Goal: Information Seeking & Learning: Find specific fact

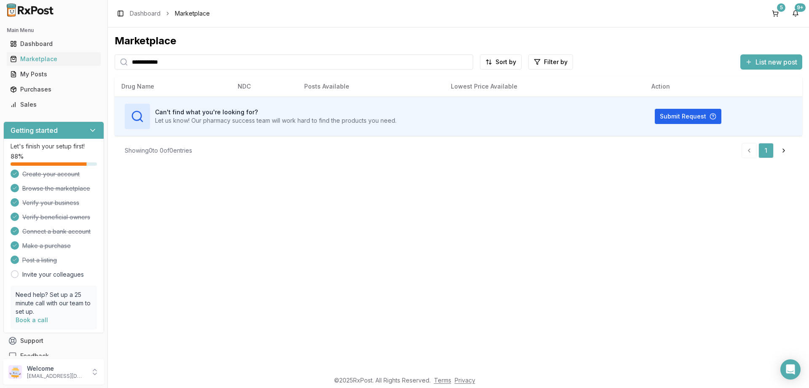
click at [184, 69] on input "**********" at bounding box center [294, 61] width 359 height 15
type input "**********"
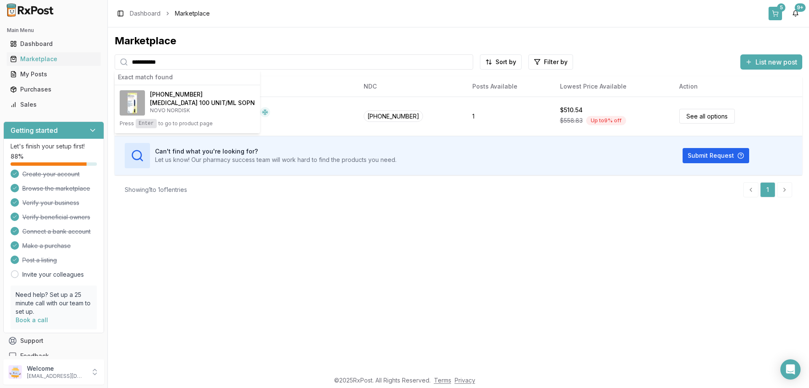
click at [781, 12] on button "5" at bounding box center [774, 13] width 13 height 13
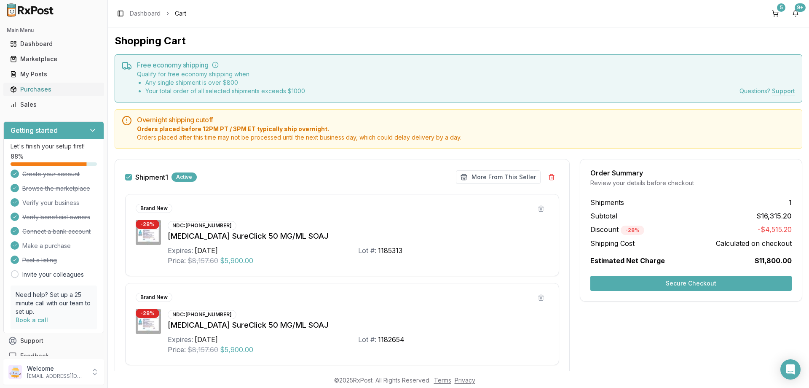
click at [39, 85] on div "Purchases" at bounding box center [53, 89] width 87 height 8
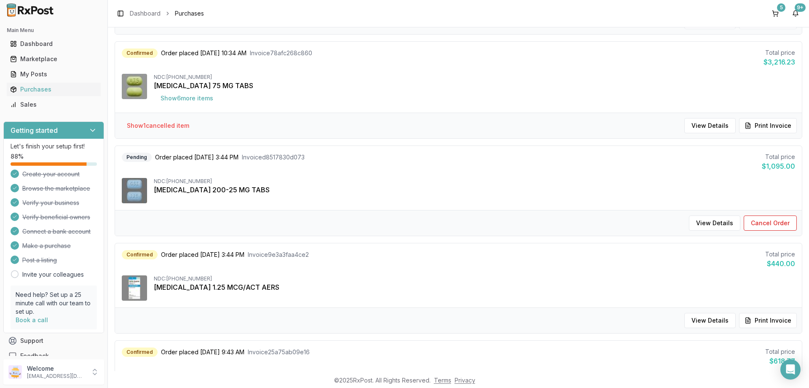
scroll to position [787, 0]
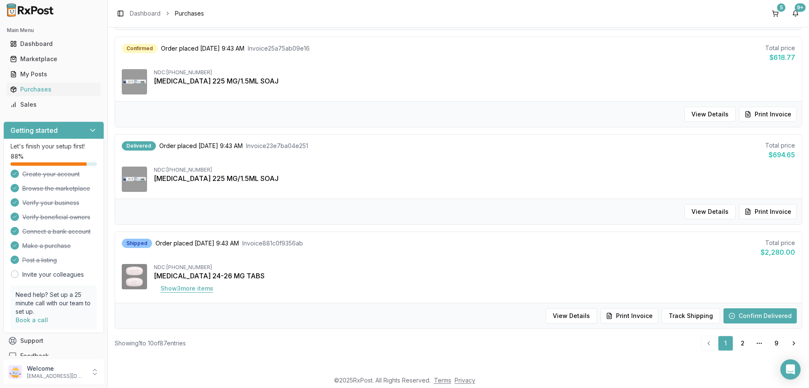
click at [188, 288] on button "Show 3 more item s" at bounding box center [187, 288] width 66 height 15
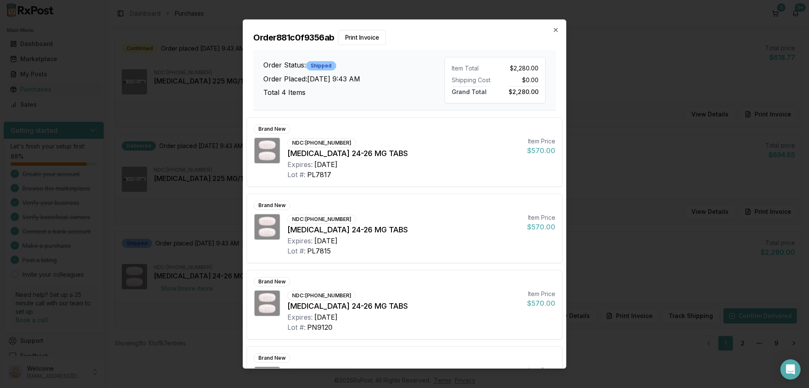
scroll to position [54, 0]
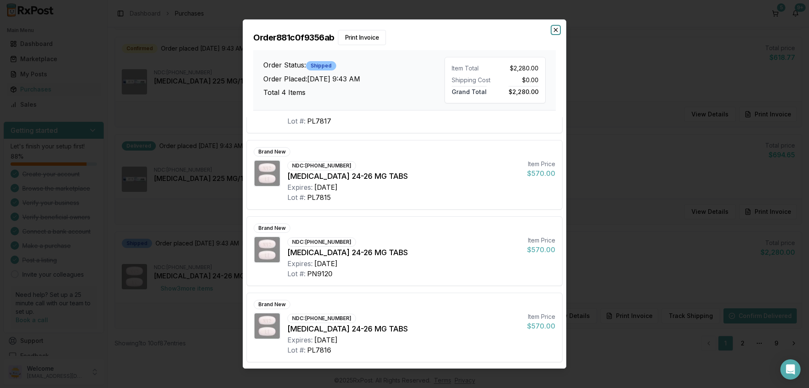
click at [555, 31] on icon "button" at bounding box center [555, 29] width 3 height 3
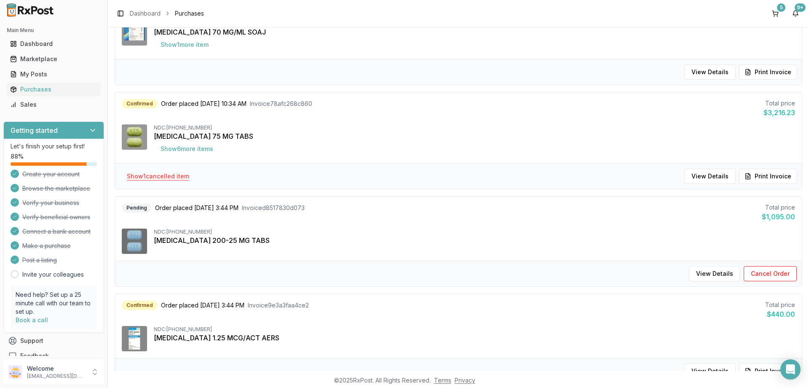
click at [165, 180] on button "Show 1 cancelled item" at bounding box center [158, 176] width 76 height 15
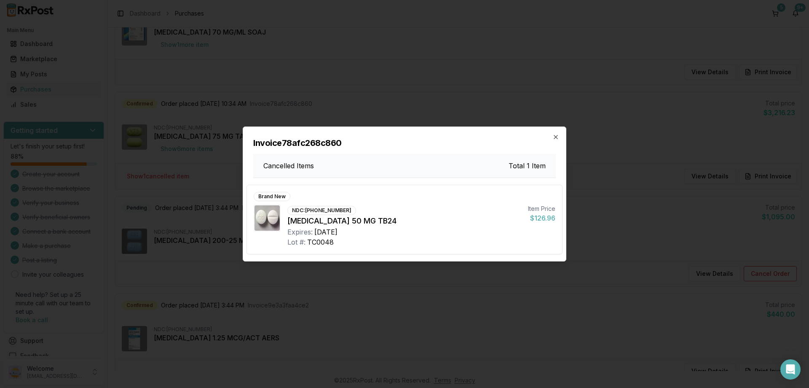
scroll to position [433, 0]
click at [556, 135] on icon "button" at bounding box center [555, 137] width 7 height 7
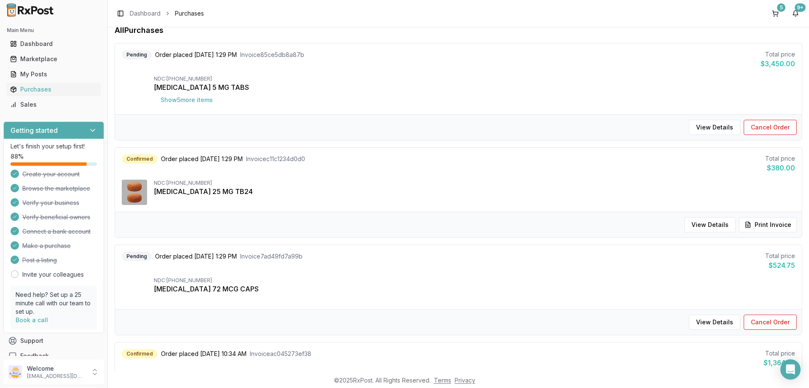
scroll to position [0, 0]
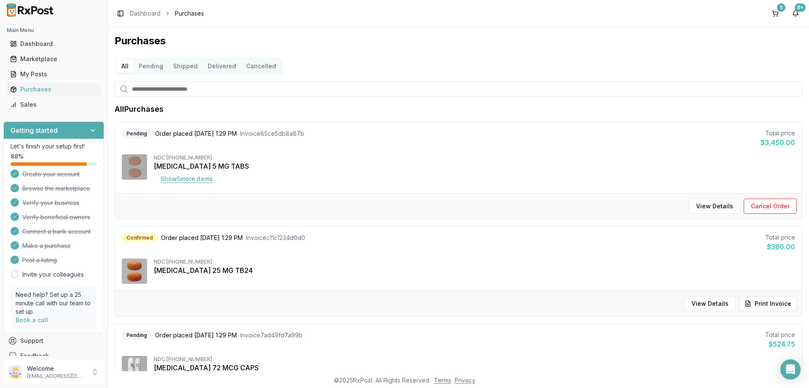
click at [181, 177] on button "Show 5 more item s" at bounding box center [187, 178] width 66 height 15
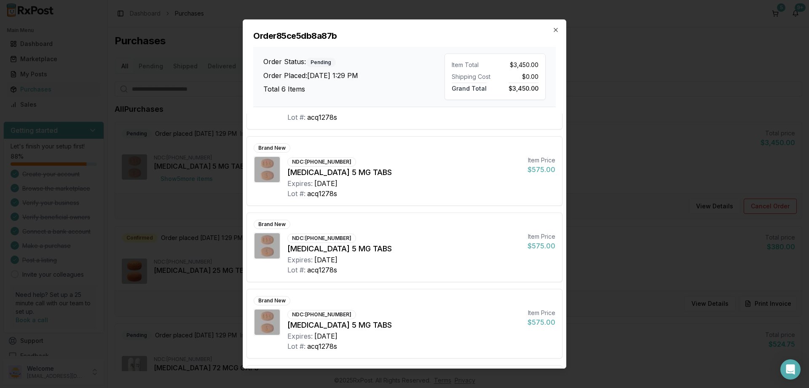
scroll to position [101, 0]
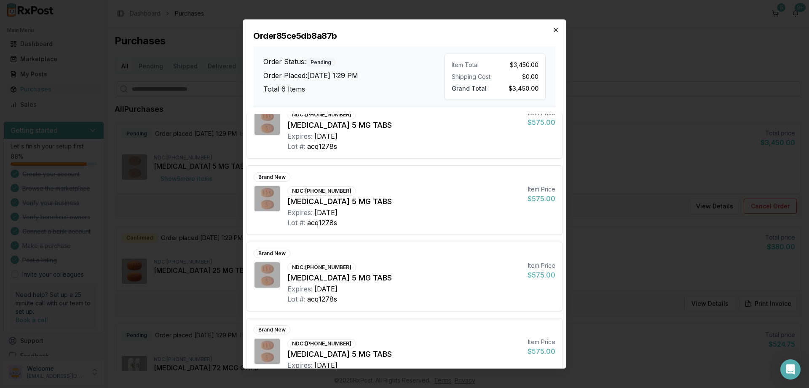
click at [558, 29] on icon "button" at bounding box center [555, 30] width 7 height 7
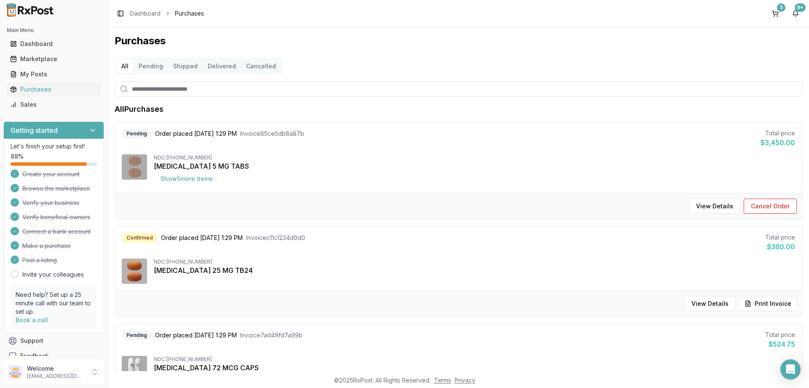
click at [141, 64] on button "Pending" at bounding box center [151, 65] width 35 height 13
click at [193, 67] on button "Shipped" at bounding box center [185, 65] width 35 height 13
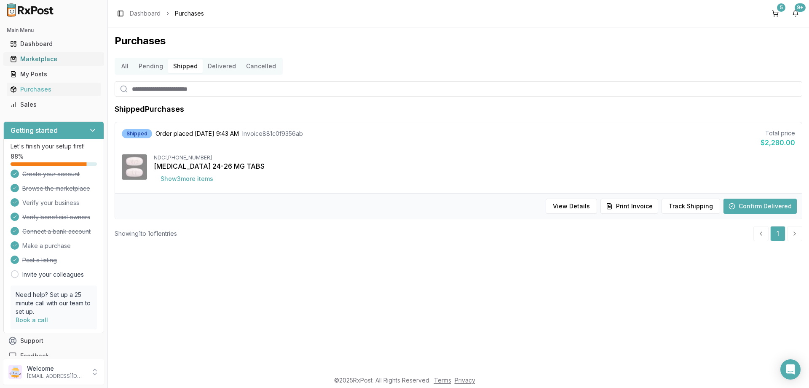
click at [17, 59] on div "Marketplace" at bounding box center [53, 59] width 87 height 8
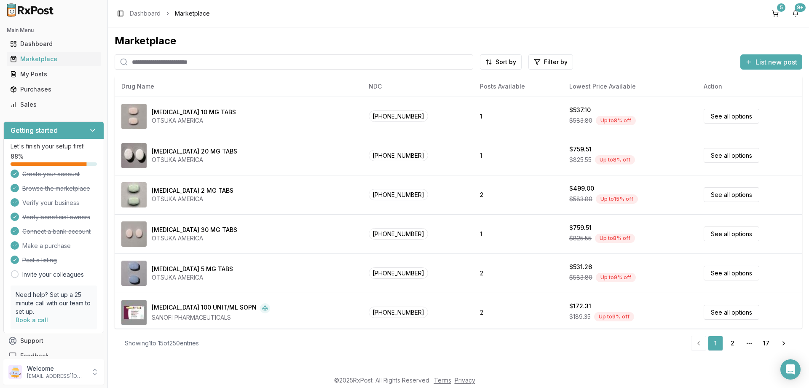
click at [7, 51] on link "Marketplace" at bounding box center [54, 58] width 94 height 15
click at [30, 56] on div "Marketplace" at bounding box center [53, 59] width 87 height 8
click at [145, 62] on input "search" at bounding box center [294, 61] width 359 height 15
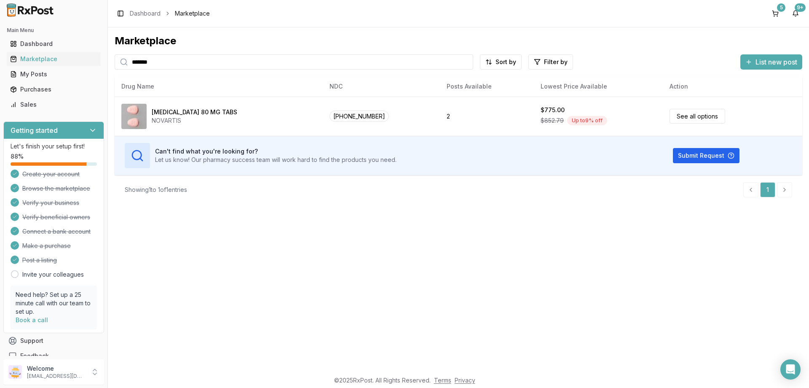
type input "******"
